Goal: Go to known website: Go to known website

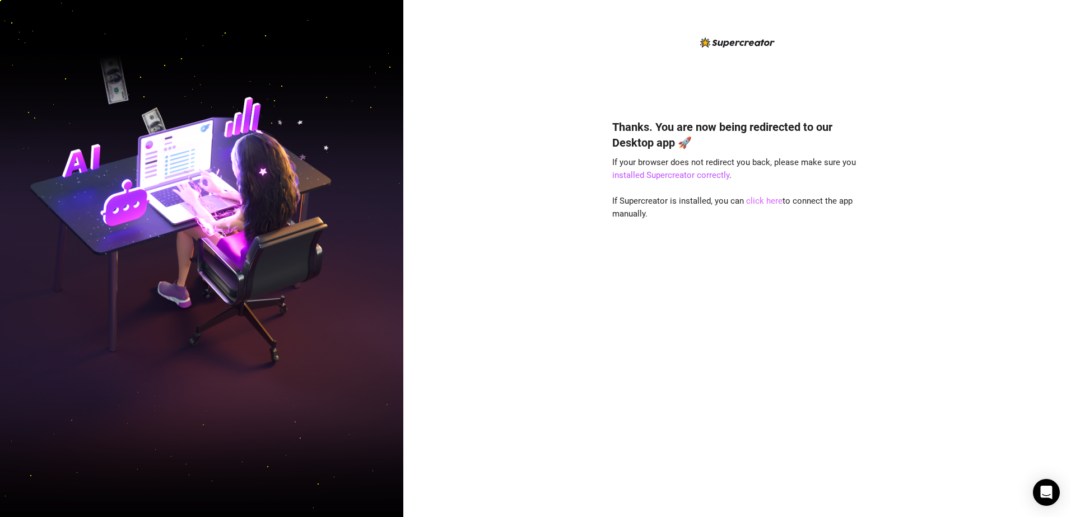
click at [754, 199] on link "click here" at bounding box center [764, 201] width 36 height 10
